Goal: Communication & Community: Answer question/provide support

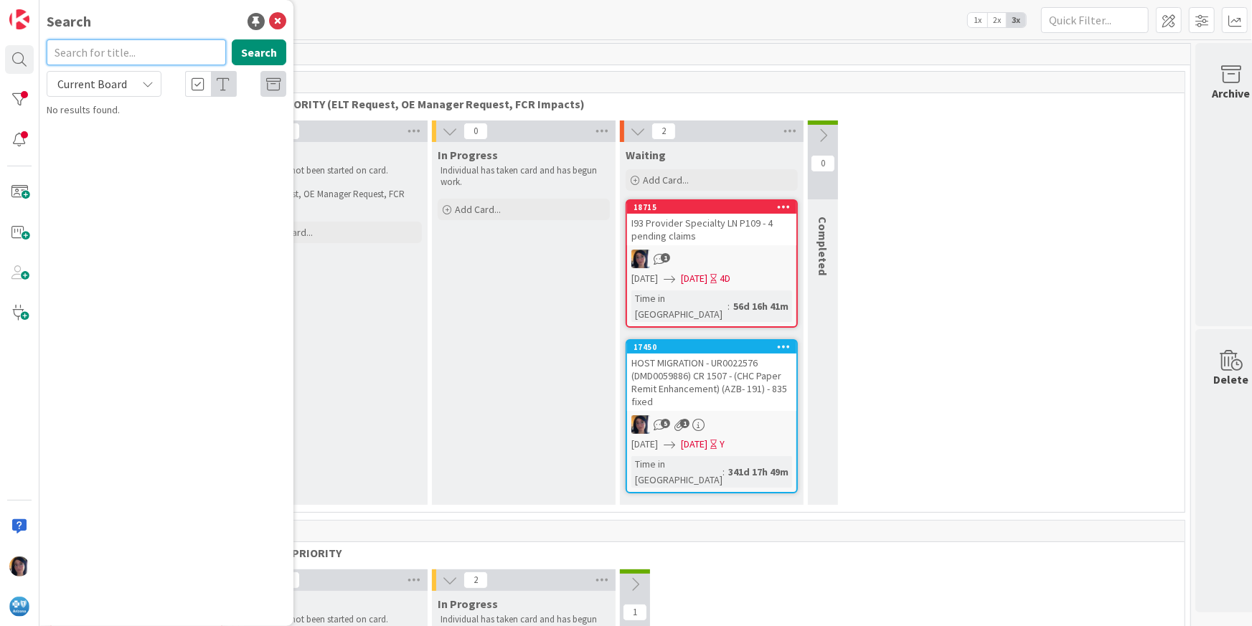
click at [93, 54] on input "text" at bounding box center [136, 52] width 179 height 26
type input "34"
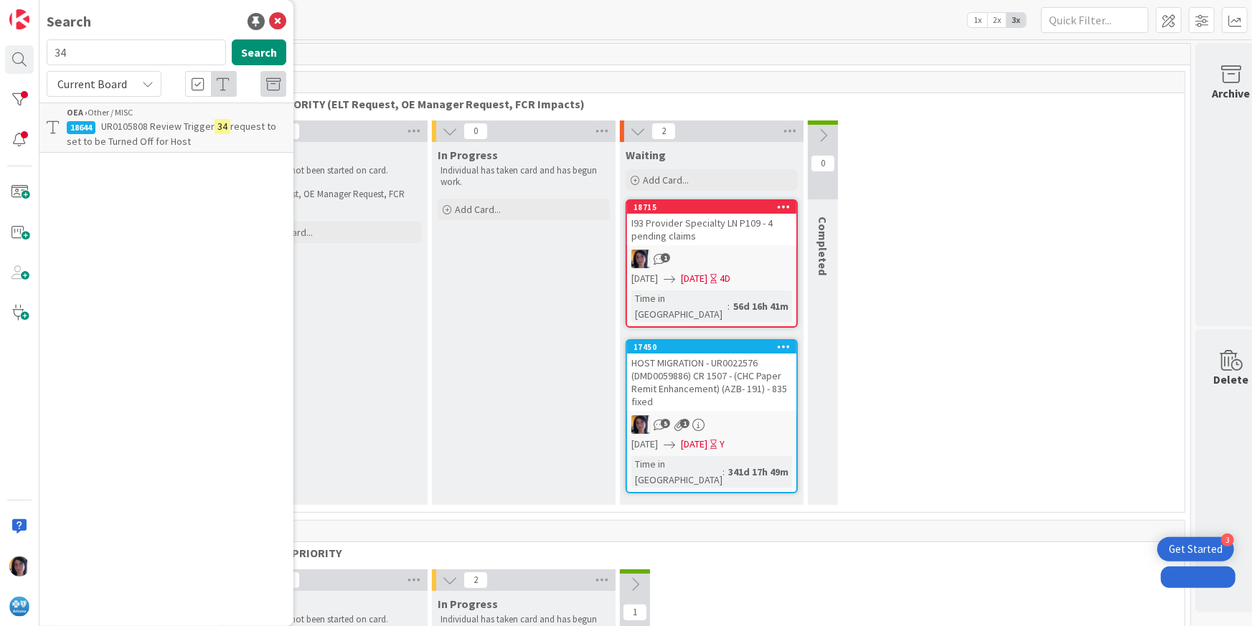
click at [153, 131] on span "UR0105808 Review Trigger" at bounding box center [157, 126] width 113 height 13
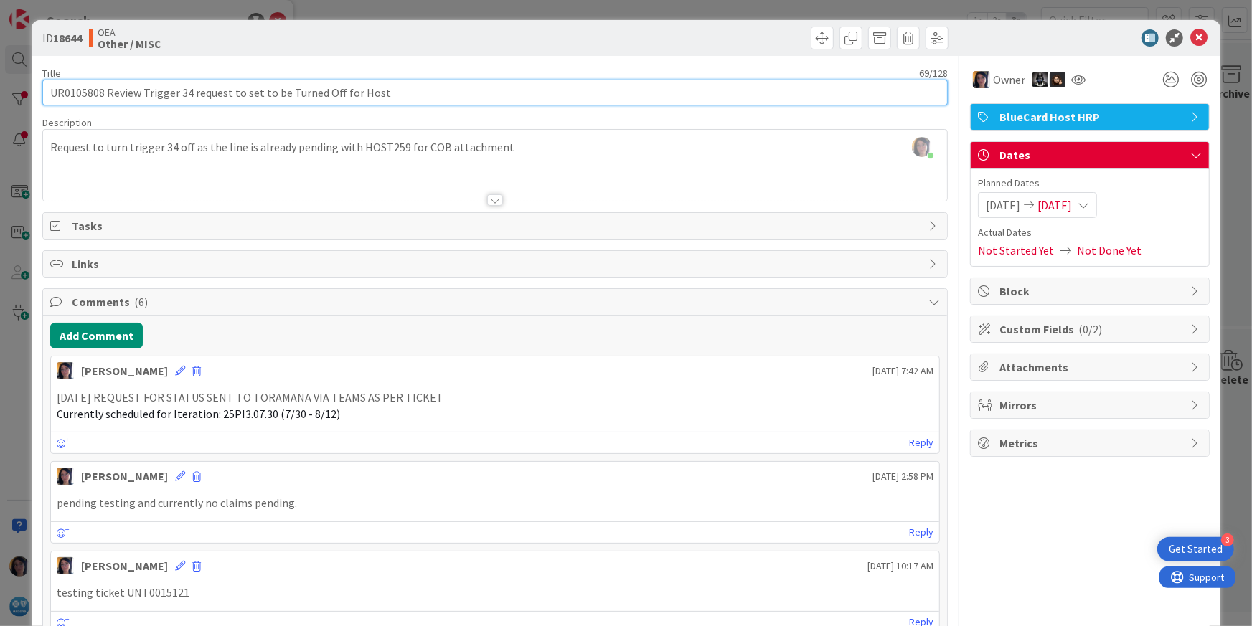
click at [83, 90] on input "UR0105808 Review Trigger 34 request to set to be Turned Off for Host" at bounding box center [495, 93] width 906 height 26
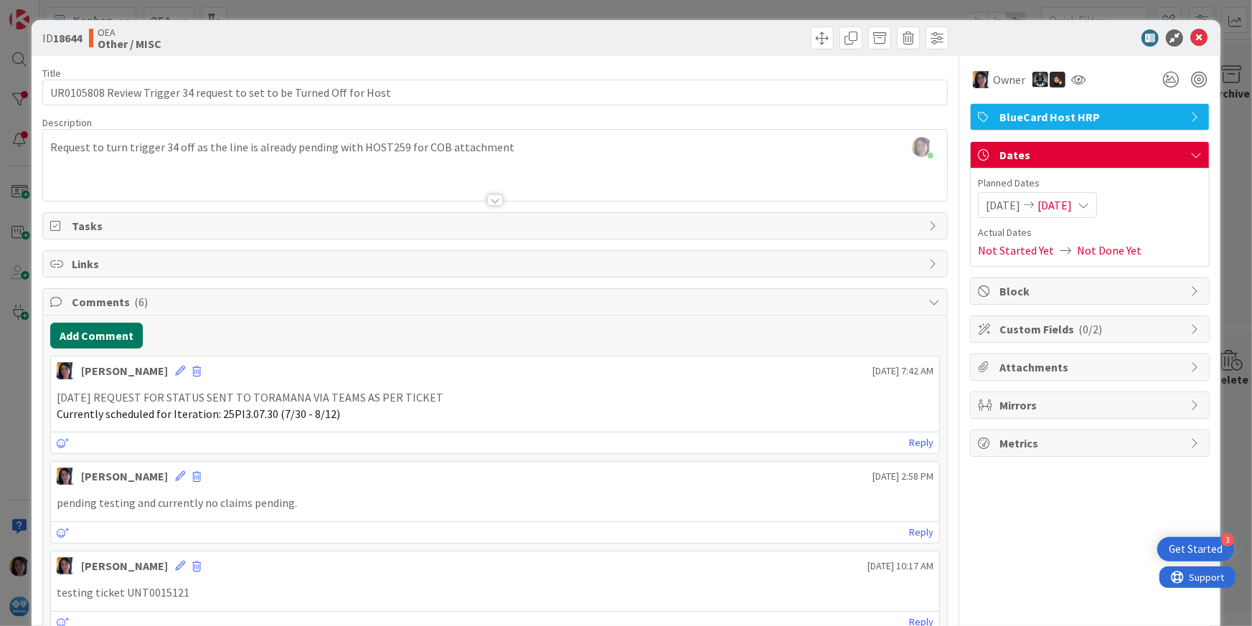
click at [105, 333] on button "Add Comment" at bounding box center [96, 336] width 93 height 26
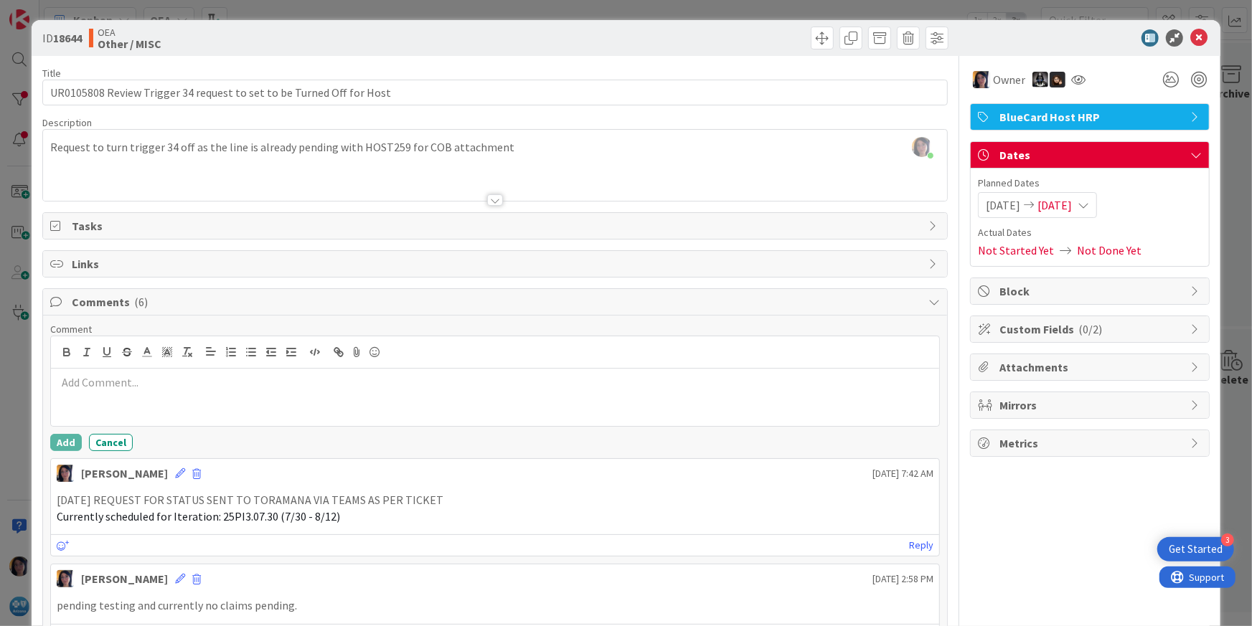
click at [117, 376] on p at bounding box center [496, 383] width 878 height 17
drag, startPoint x: 67, startPoint y: 438, endPoint x: 93, endPoint y: 430, distance: 26.3
click at [68, 438] on button "Add" at bounding box center [66, 442] width 32 height 17
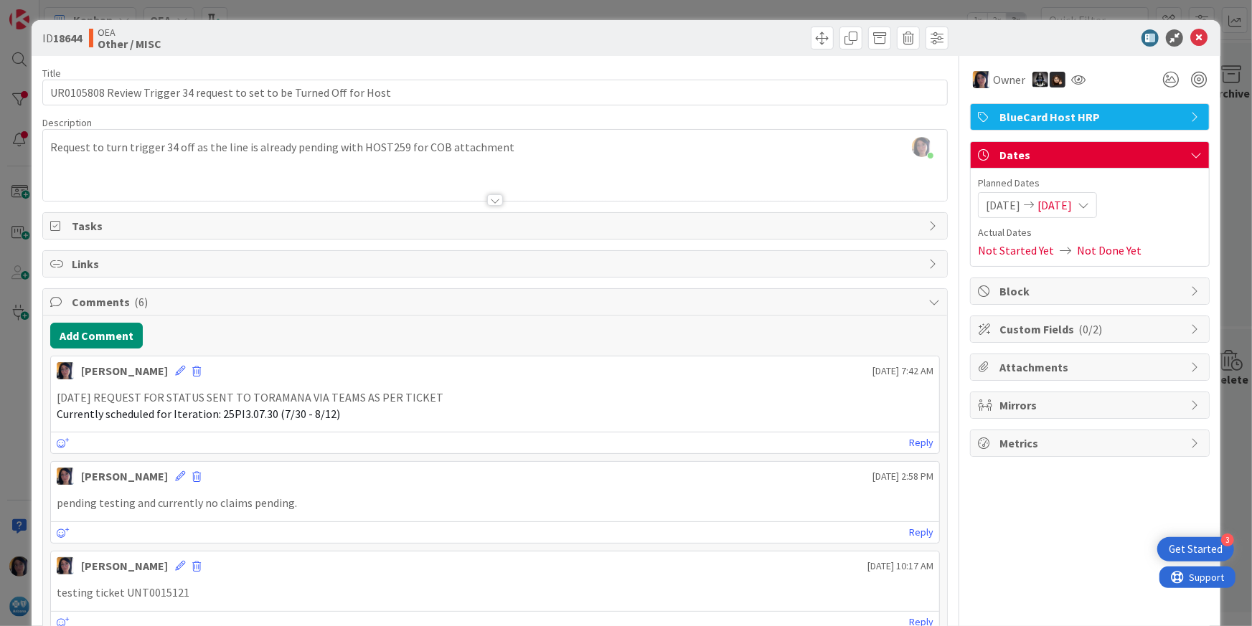
click at [1072, 205] on span "[DATE]" at bounding box center [1055, 205] width 34 height 17
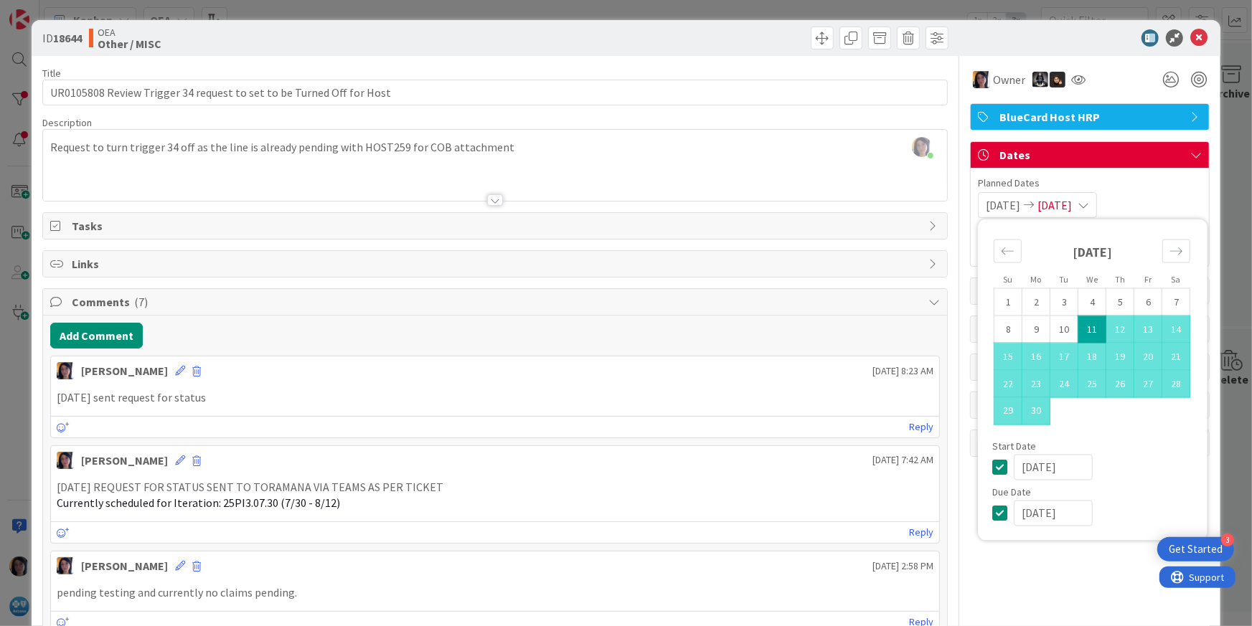
click at [1030, 510] on input "[DATE]" at bounding box center [1053, 514] width 79 height 26
click at [1014, 512] on input "[DATE]" at bounding box center [1053, 514] width 79 height 26
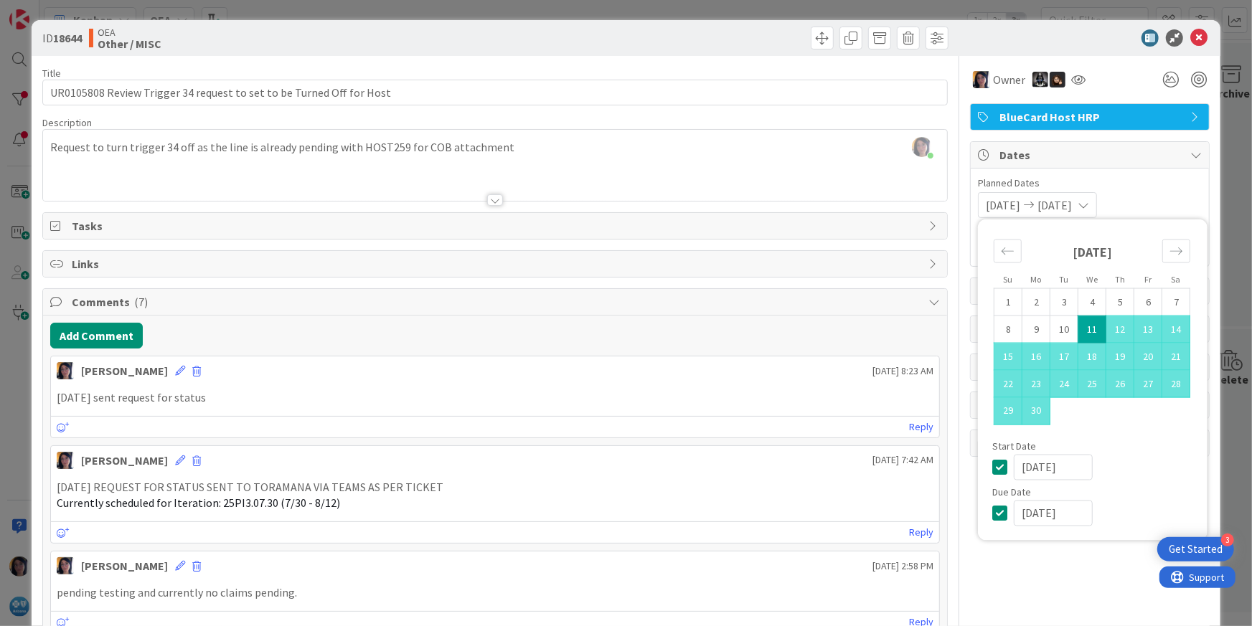
type input "[DATE]"
click at [623, 141] on div "[PERSON_NAME] joined 2 m ago Request to turn trigger 34 off as the line is alre…" at bounding box center [495, 165] width 905 height 71
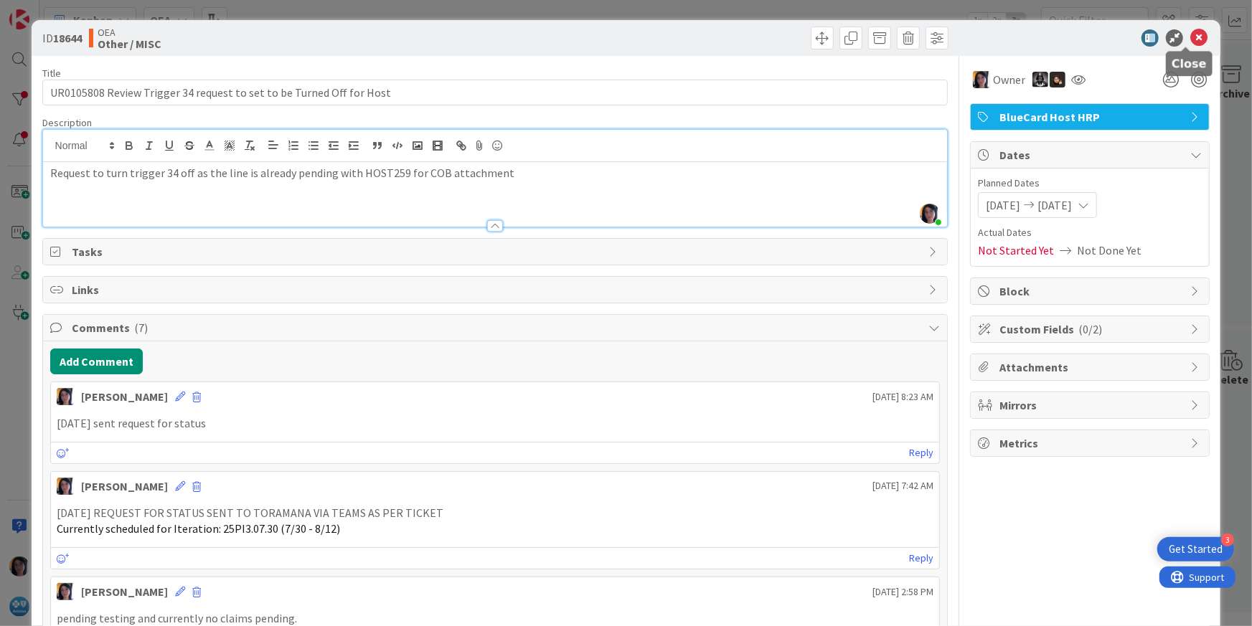
click at [1191, 36] on icon at bounding box center [1199, 37] width 17 height 17
